Goal: Task Accomplishment & Management: Manage account settings

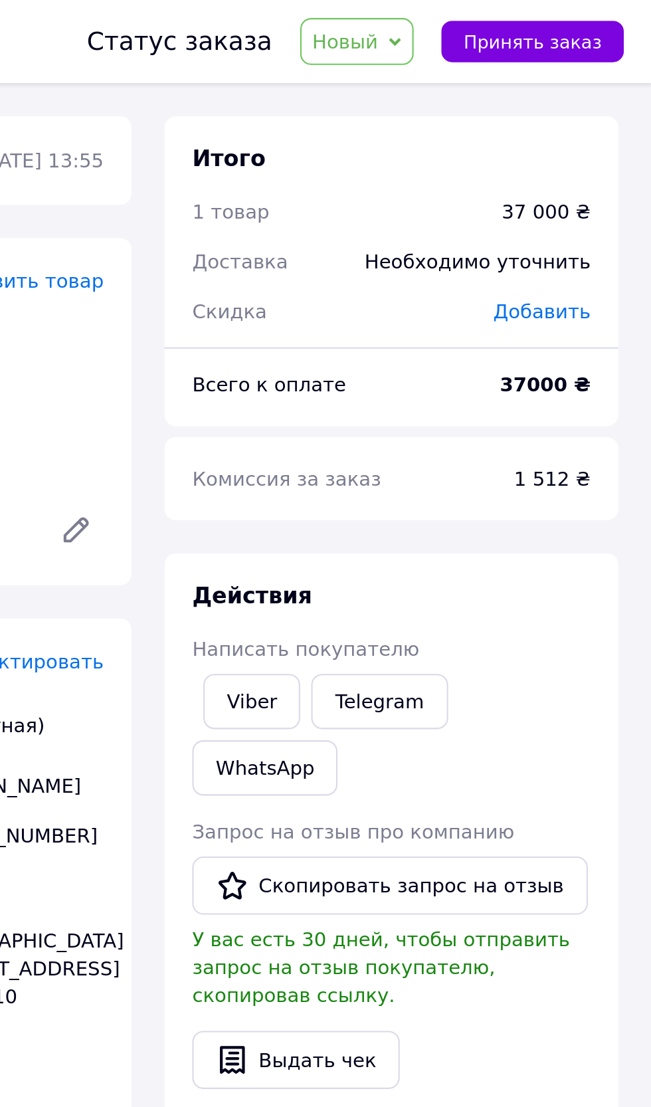
click at [520, 19] on span "Новый" at bounding box center [504, 20] width 32 height 11
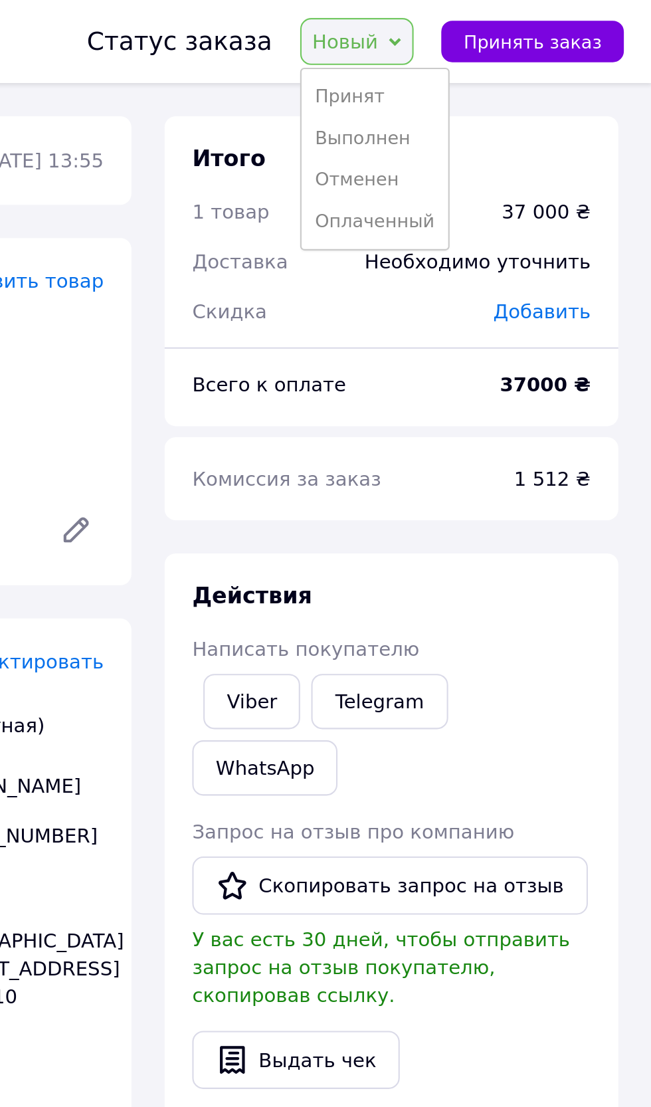
click at [514, 85] on li "Отменен" at bounding box center [518, 86] width 70 height 20
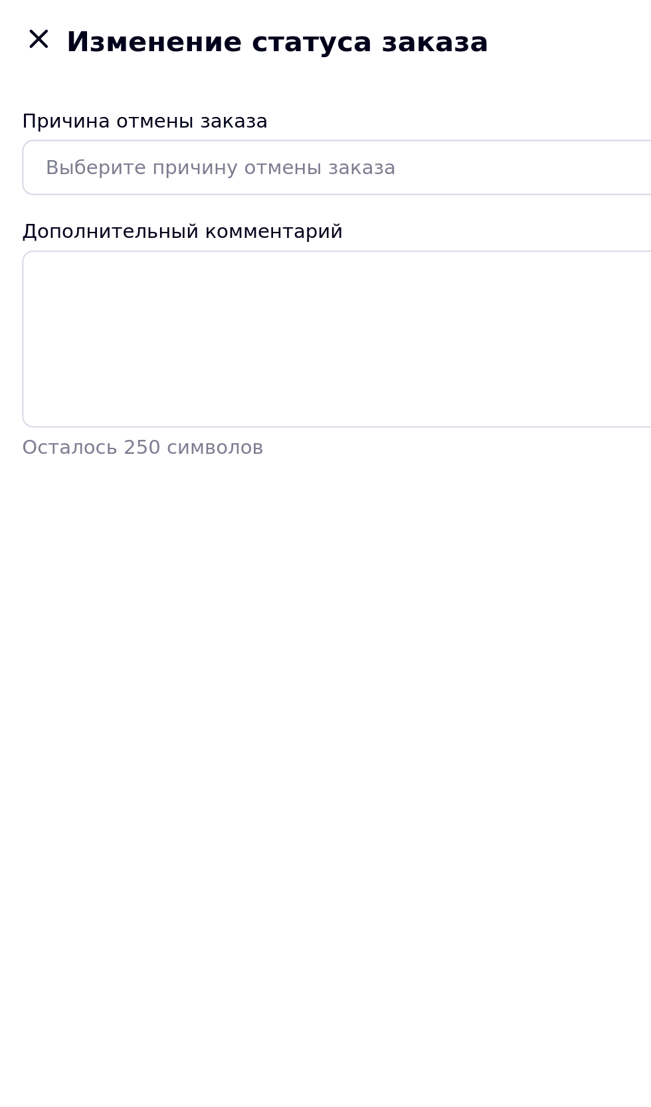
click at [192, 75] on div "Выберите причину отмены заказа" at bounding box center [317, 80] width 591 height 15
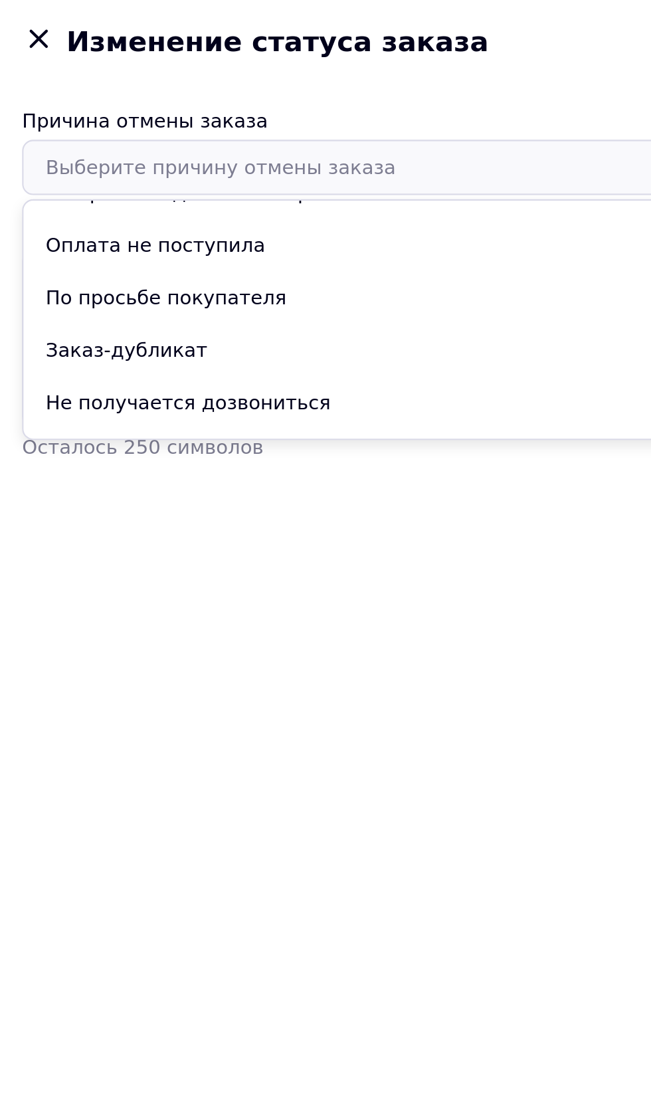
scroll to position [62, 0]
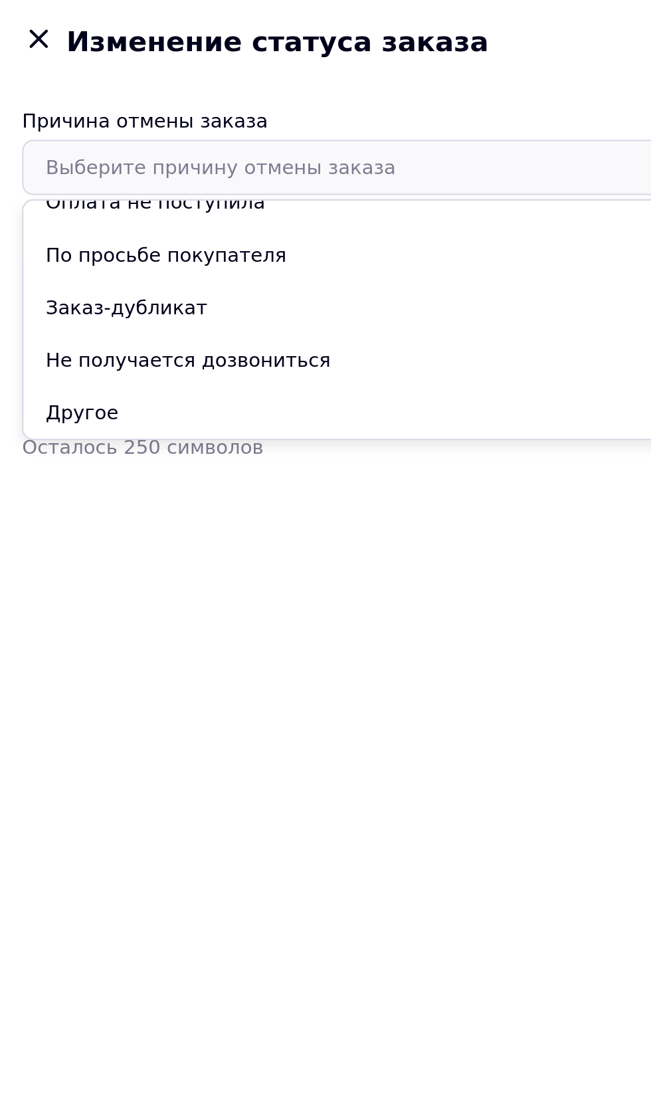
click at [101, 177] on li "Не получается дозвониться" at bounding box center [325, 172] width 629 height 25
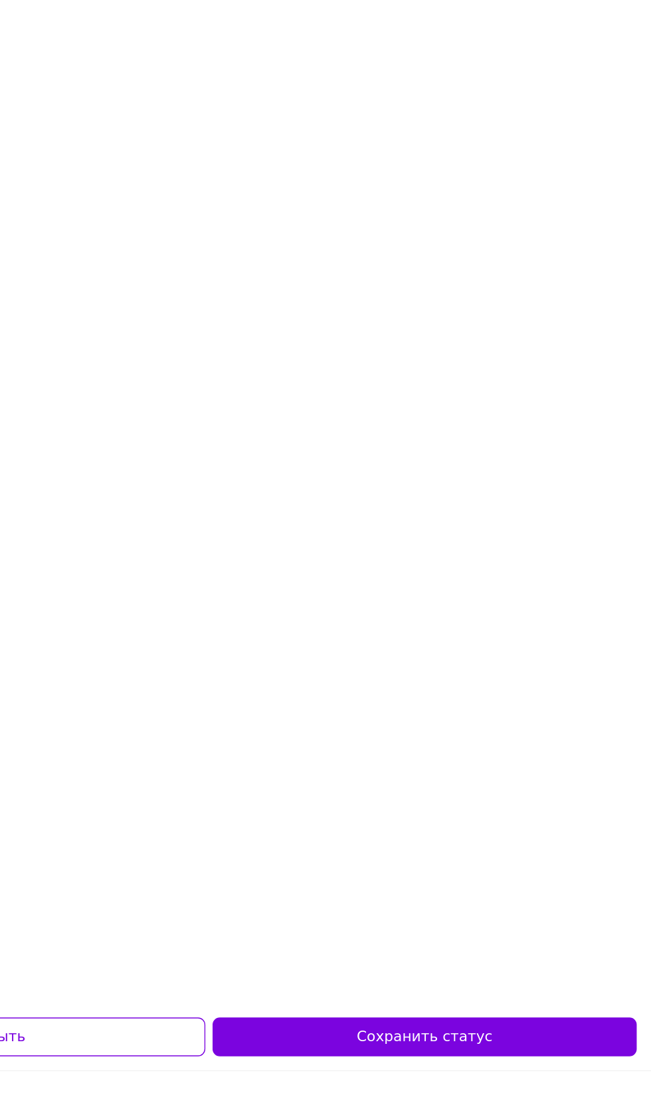
scroll to position [0, 0]
click at [466, 1096] on button "Сохранить статус" at bounding box center [484, 1082] width 312 height 29
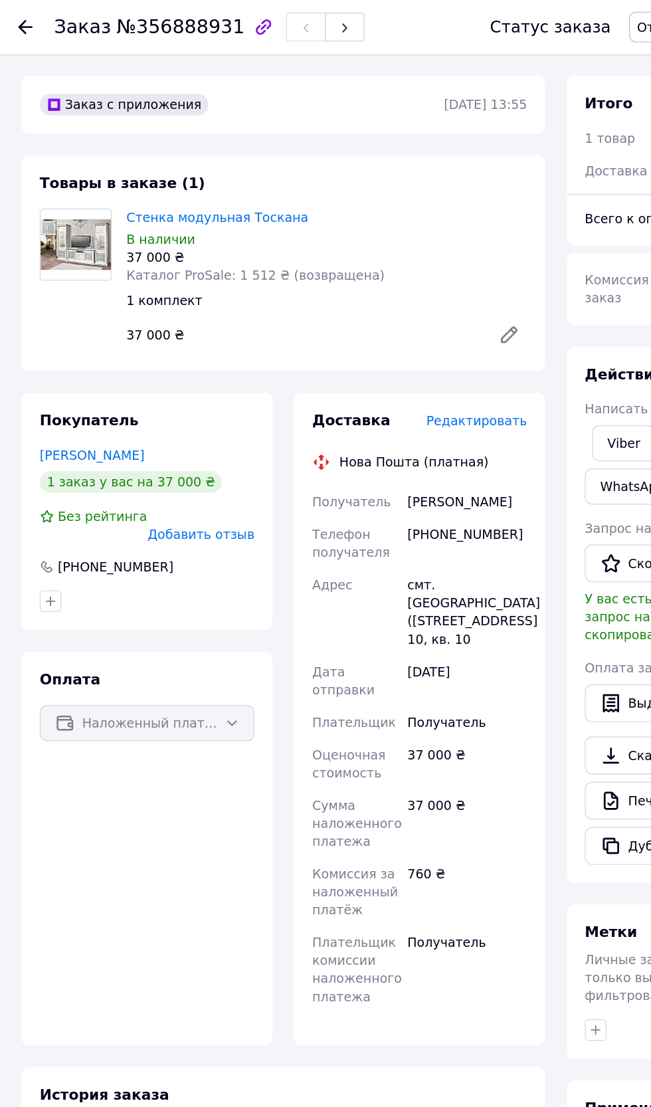
click at [19, 20] on use at bounding box center [18, 20] width 11 height 11
